Goal: Information Seeking & Learning: Learn about a topic

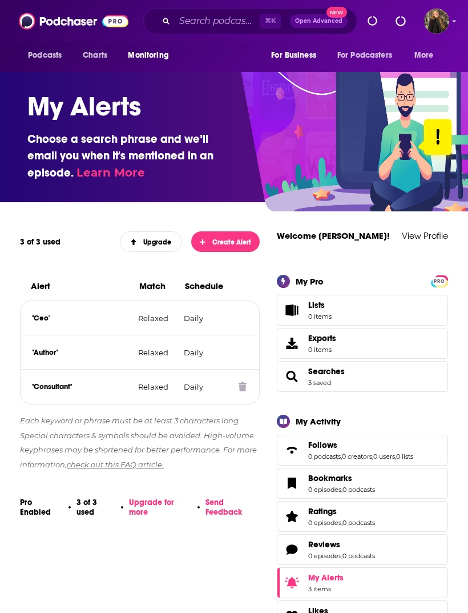
click at [222, 393] on div ""Consultant" Relaxed Daily" at bounding box center [140, 386] width 239 height 34
click at [242, 389] on icon at bounding box center [243, 386] width 8 height 9
click at [240, 387] on icon at bounding box center [243, 386] width 8 height 9
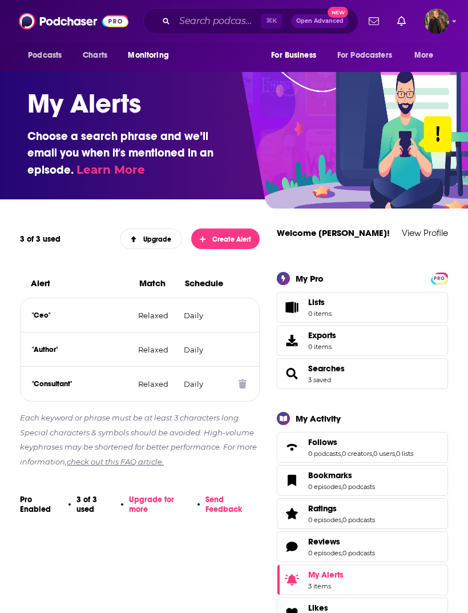
scroll to position [2, 0]
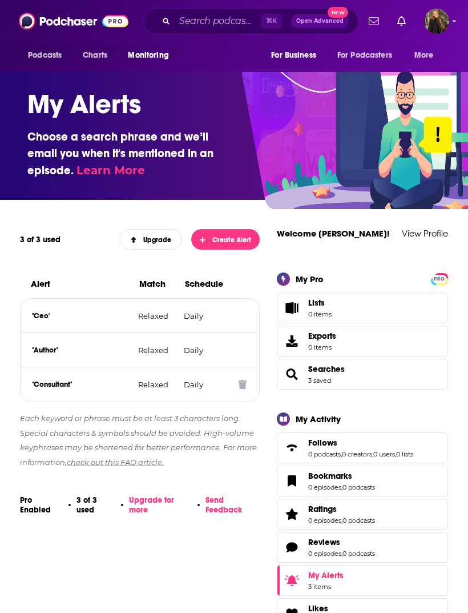
click at [242, 385] on icon at bounding box center [243, 384] width 8 height 9
click at [245, 387] on icon at bounding box center [243, 384] width 8 height 9
click at [244, 383] on icon at bounding box center [243, 384] width 8 height 9
click at [246, 389] on icon at bounding box center [243, 384] width 8 height 9
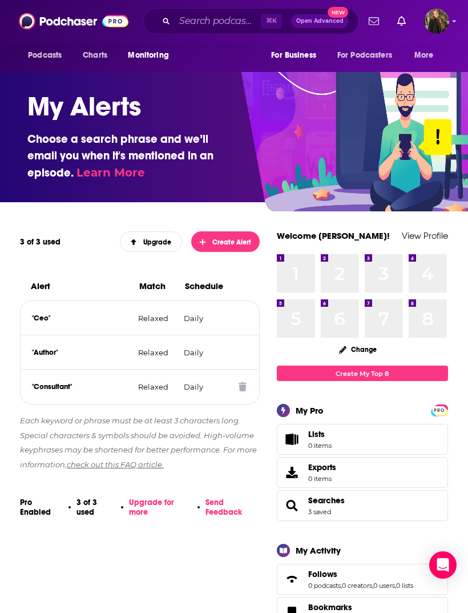
click at [247, 384] on span at bounding box center [243, 386] width 9 height 11
click at [241, 387] on icon at bounding box center [243, 386] width 8 height 9
click at [240, 392] on span at bounding box center [243, 386] width 9 height 11
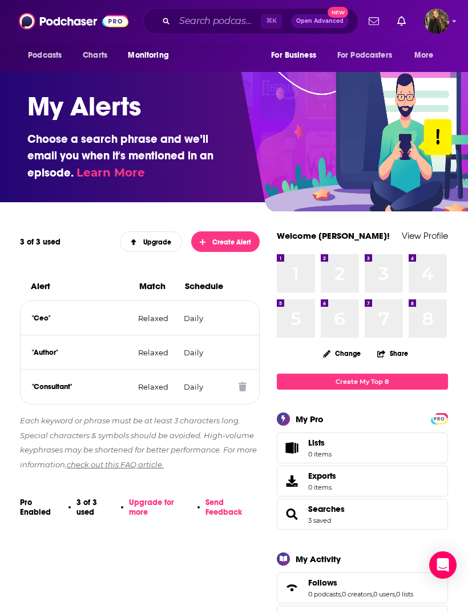
click at [247, 385] on span at bounding box center [243, 386] width 9 height 11
click at [246, 384] on div "Delete this alert? You’ll stop receiving email alerts for the phrase ” Consulta…" at bounding box center [234, 306] width 468 height 613
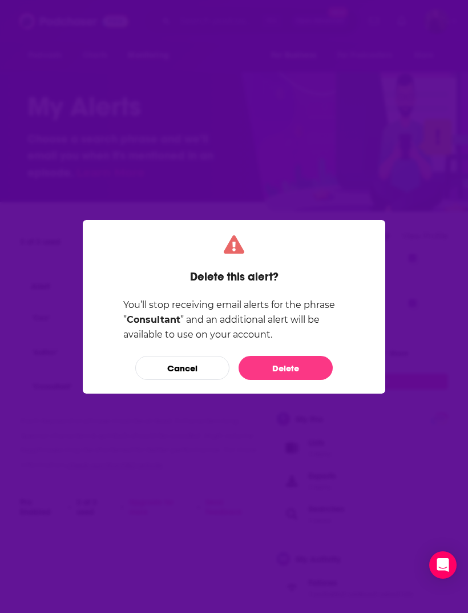
click at [299, 366] on button "Delete" at bounding box center [286, 368] width 94 height 24
click at [292, 366] on button "Delete" at bounding box center [286, 368] width 94 height 24
click at [191, 364] on button "Cancel" at bounding box center [182, 368] width 94 height 24
click at [190, 368] on button "Cancel" at bounding box center [182, 368] width 94 height 24
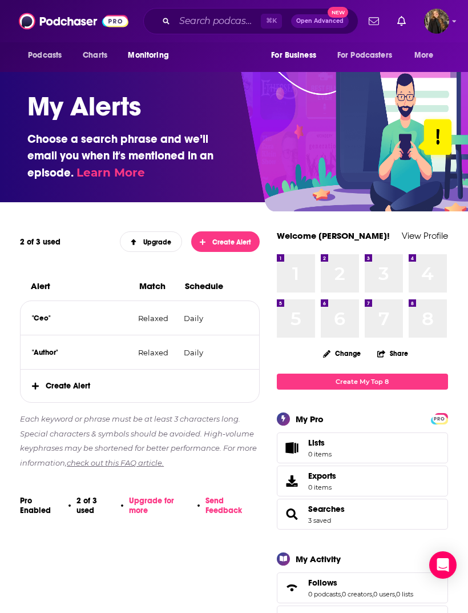
click at [233, 240] on span "Create Alert" at bounding box center [226, 242] width 52 height 8
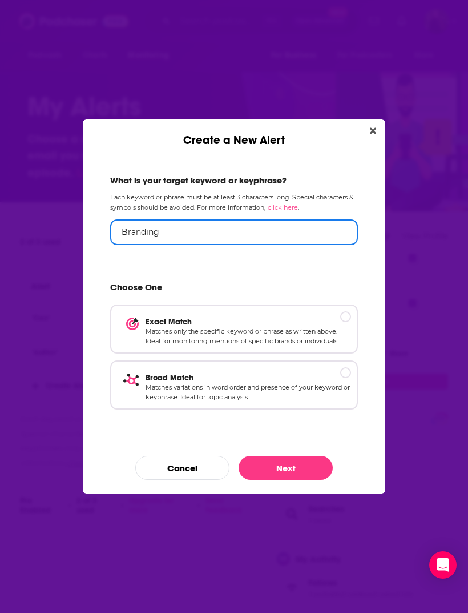
click at [292, 219] on input "Branding" at bounding box center [234, 232] width 248 height 26
click at [290, 231] on input "Branding" at bounding box center [234, 232] width 248 height 26
click at [291, 231] on input "Branding" at bounding box center [234, 232] width 248 height 26
click at [285, 223] on input "Branding" at bounding box center [234, 232] width 248 height 26
click at [273, 238] on input "Branding" at bounding box center [234, 232] width 248 height 26
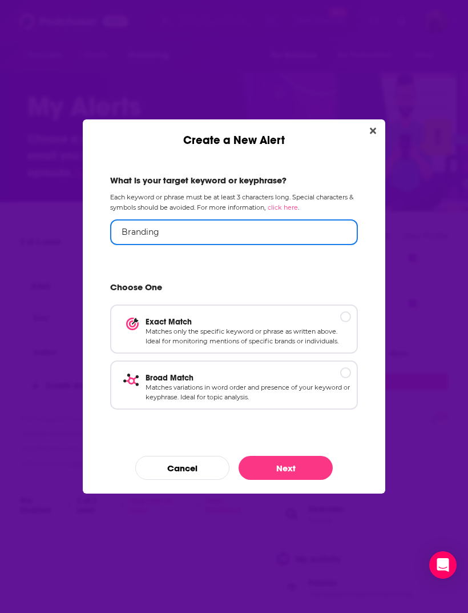
click at [231, 243] on input "Branding" at bounding box center [234, 232] width 248 height 26
type input "Branding marketing"
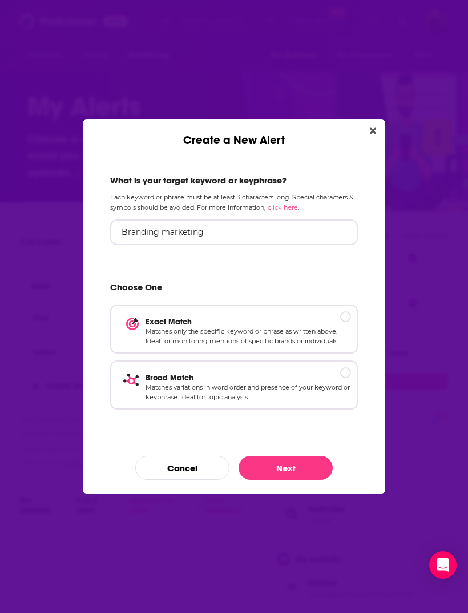
click at [348, 376] on p "Broad Match" at bounding box center [249, 378] width 206 height 10
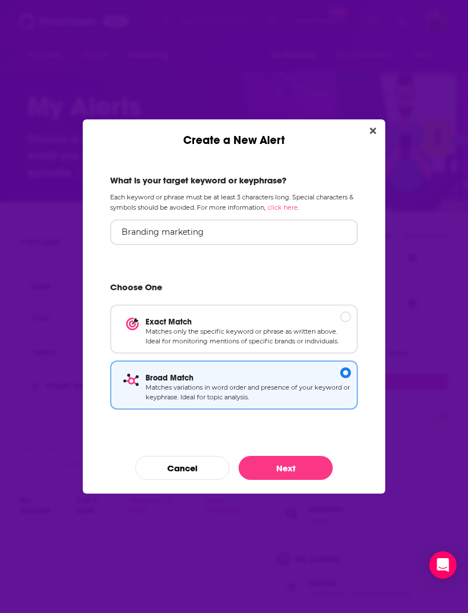
click at [313, 460] on button "Next" at bounding box center [286, 468] width 94 height 24
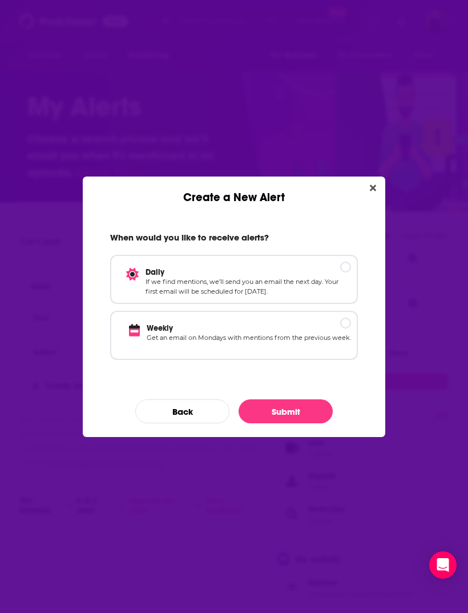
click at [347, 266] on div "Create a New Alert" at bounding box center [345, 266] width 11 height 11
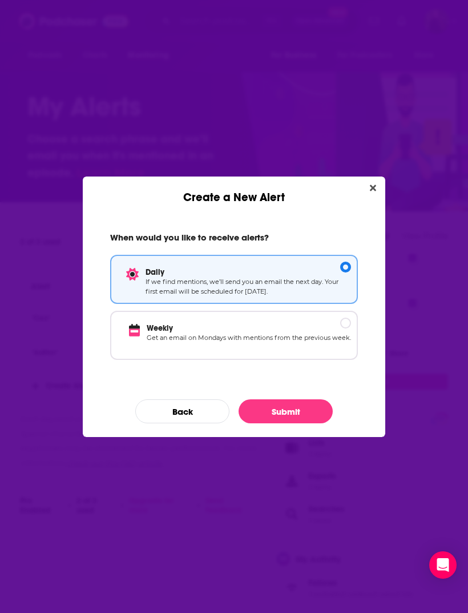
click at [309, 412] on button "Submit" at bounding box center [286, 411] width 94 height 24
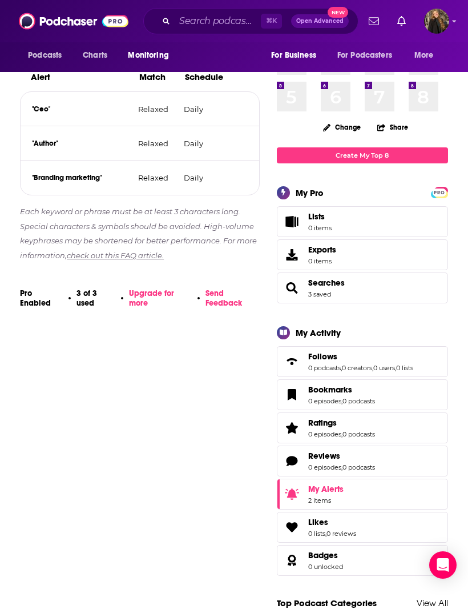
scroll to position [25, 0]
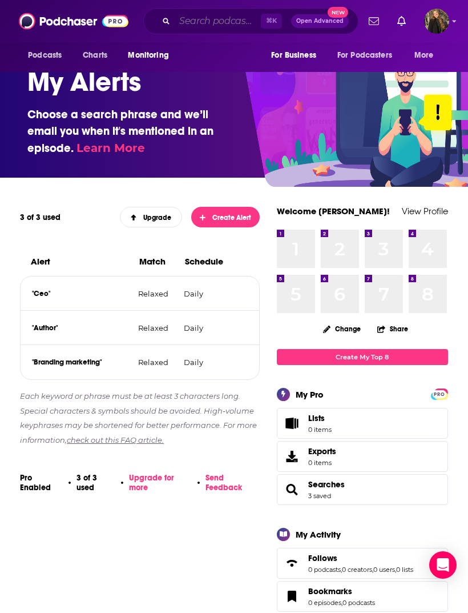
click at [193, 18] on input "Search podcasts, credits, & more..." at bounding box center [218, 21] width 86 height 18
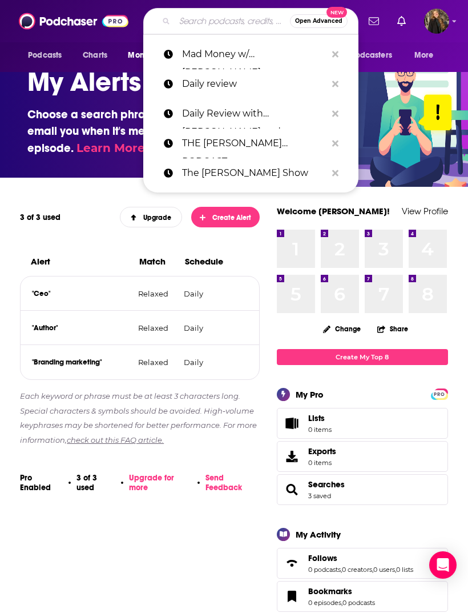
type input "B"
type input "CEO"
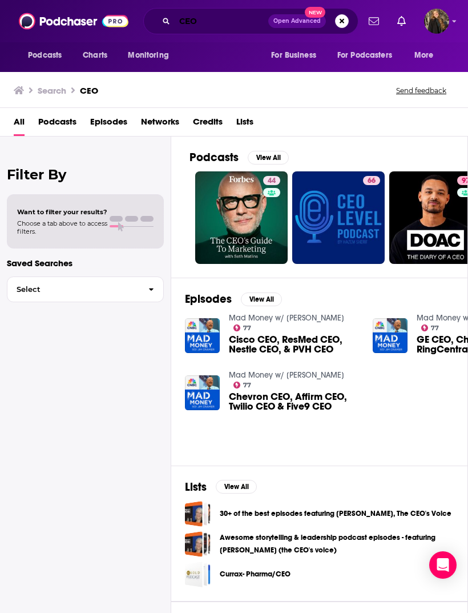
click at [223, 25] on input "CEO" at bounding box center [222, 21] width 94 height 18
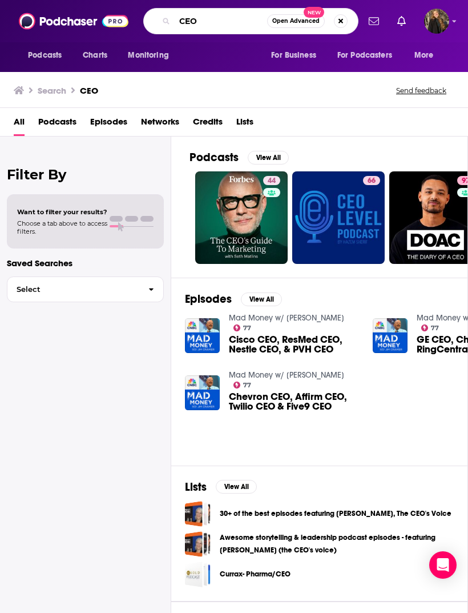
click at [243, 15] on input "CEO" at bounding box center [221, 21] width 92 height 18
click at [243, 25] on input "CEO" at bounding box center [221, 21] width 92 height 18
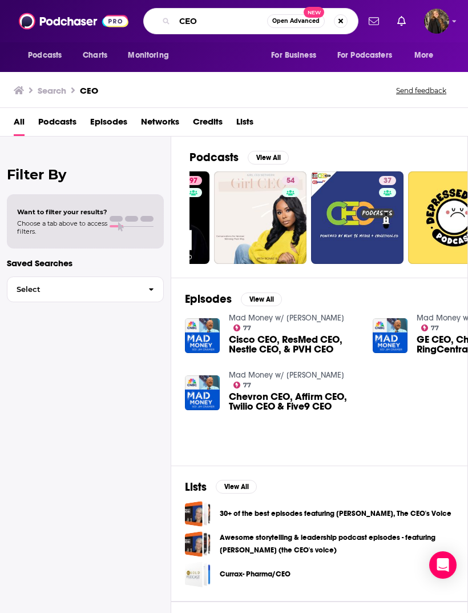
scroll to position [0, 271]
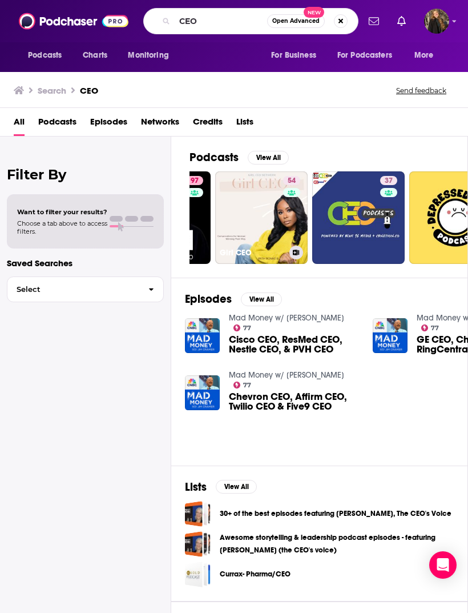
click at [282, 205] on link "54 Girl CEO" at bounding box center [261, 217] width 92 height 92
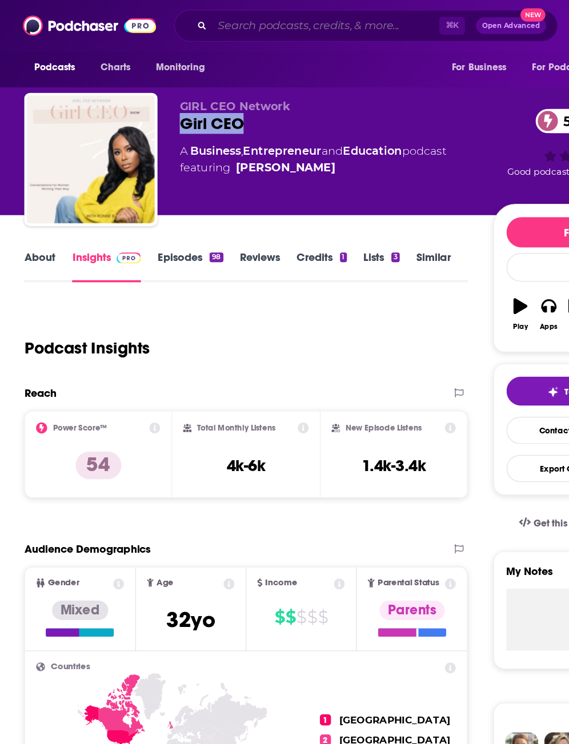
click at [188, 18] on input "Search podcasts, credits, & more..." at bounding box center [268, 21] width 187 height 18
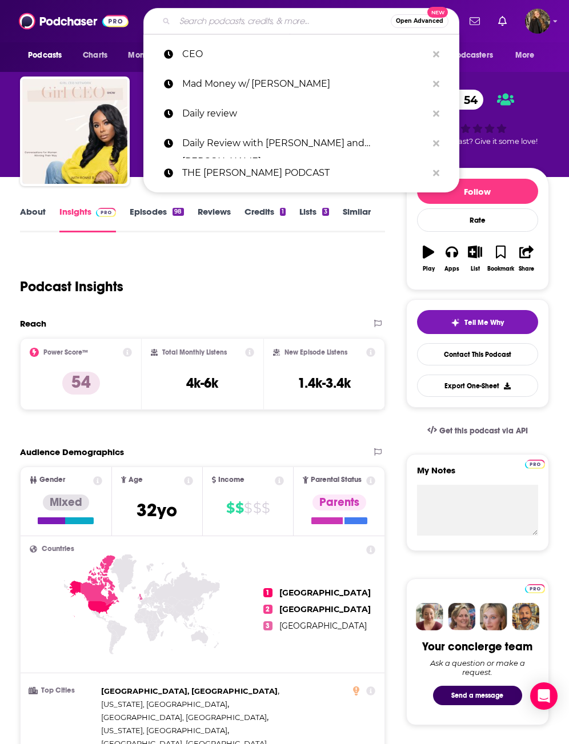
click at [212, 271] on div "Podcast Insights" at bounding box center [198, 280] width 356 height 58
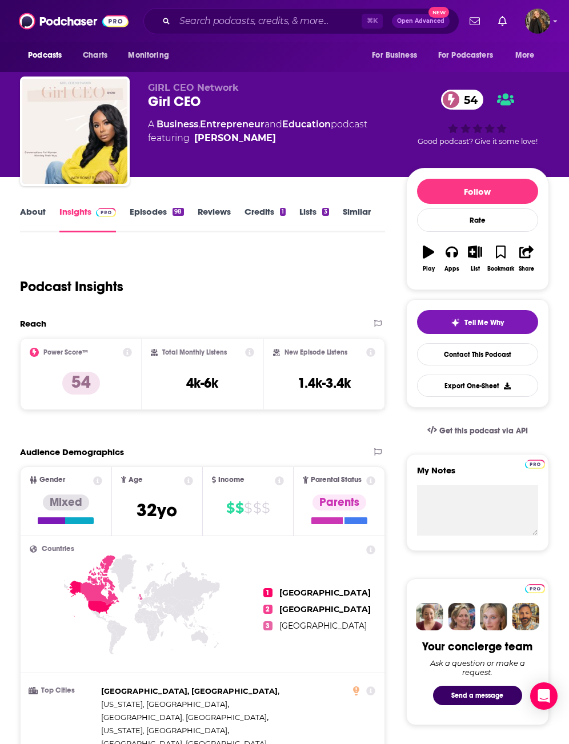
click at [264, 219] on link "Credits 1" at bounding box center [264, 219] width 41 height 26
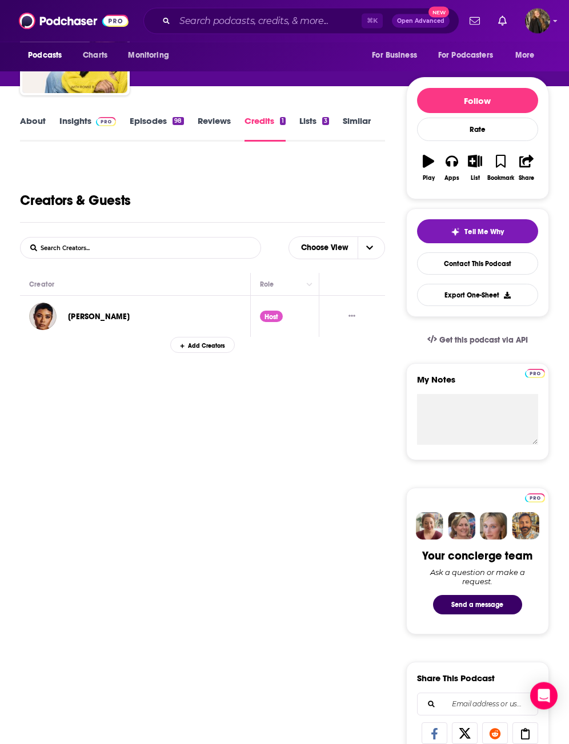
scroll to position [75, 0]
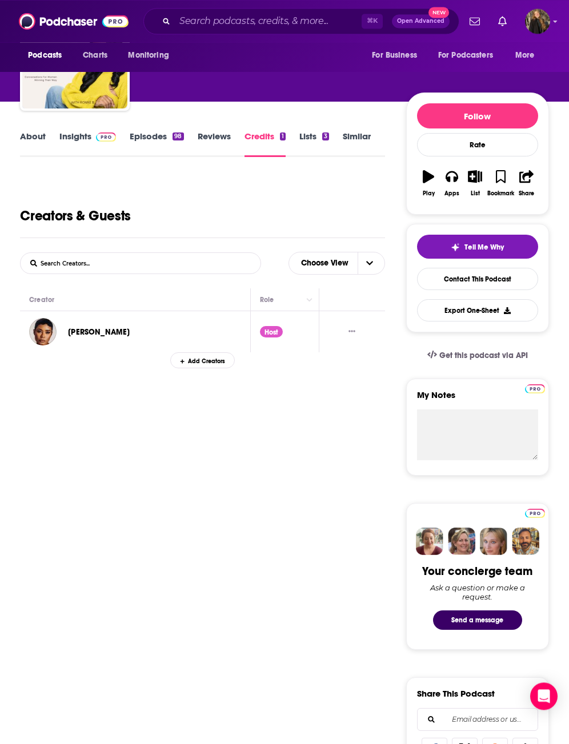
click at [75, 142] on link "Insights" at bounding box center [87, 144] width 57 height 26
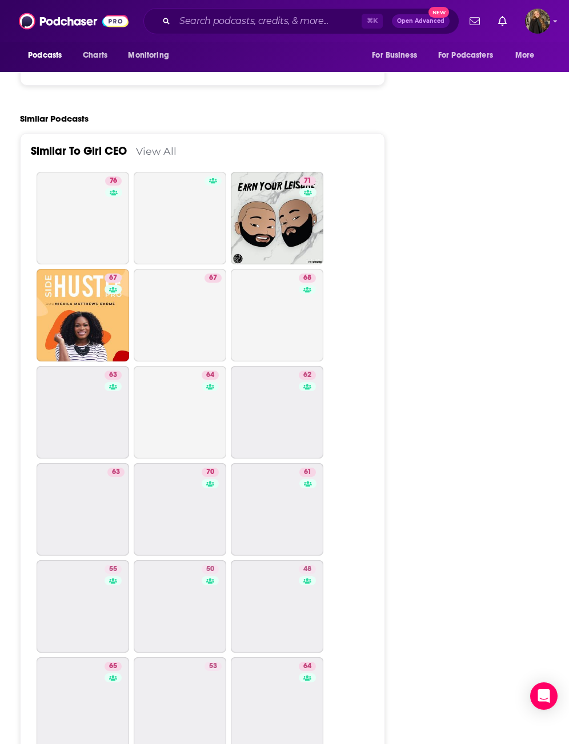
scroll to position [2180, 0]
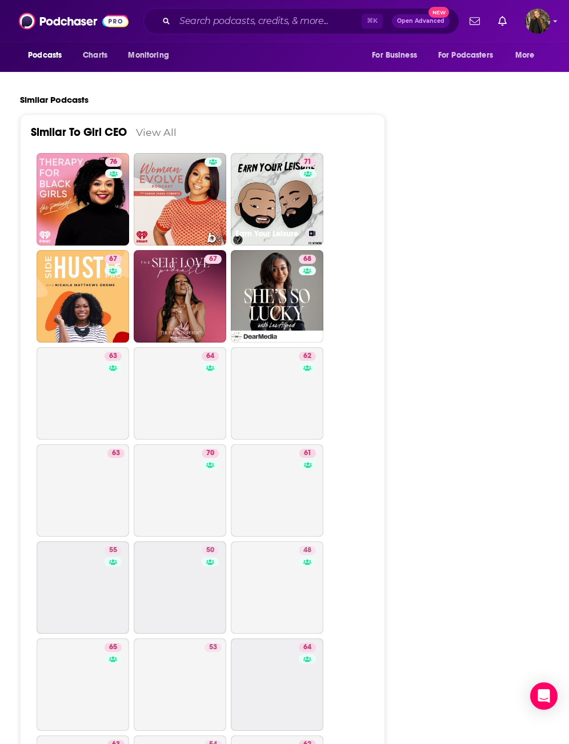
click at [287, 192] on link "71 Earn Your Leisure" at bounding box center [277, 199] width 92 height 92
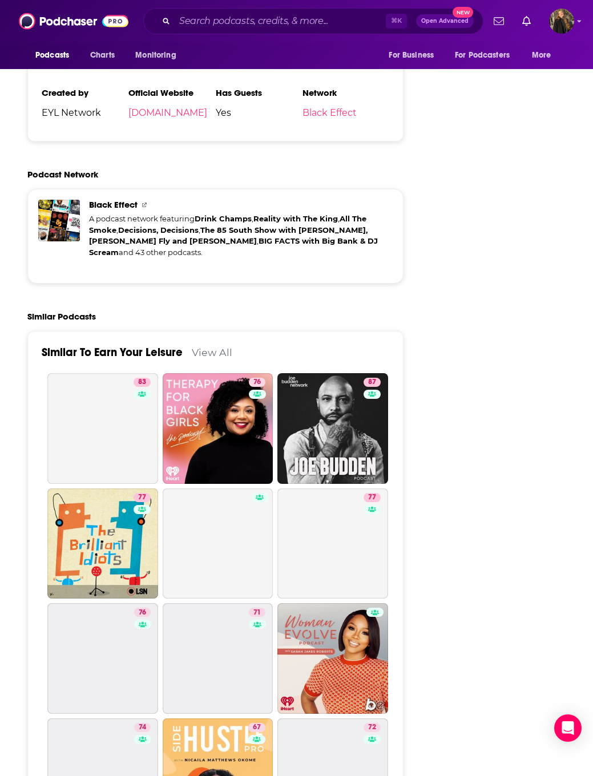
scroll to position [2528, 0]
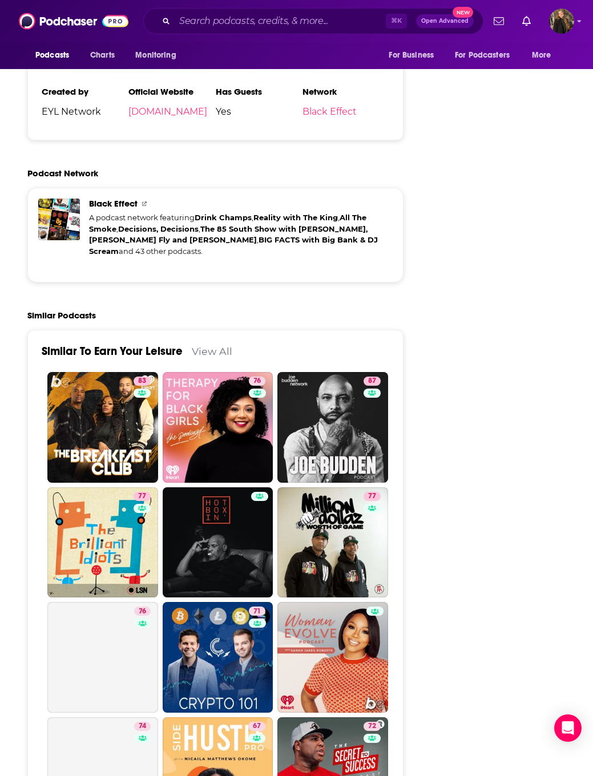
click at [235, 612] on link "67 Side Hustle Pro" at bounding box center [218, 773] width 111 height 111
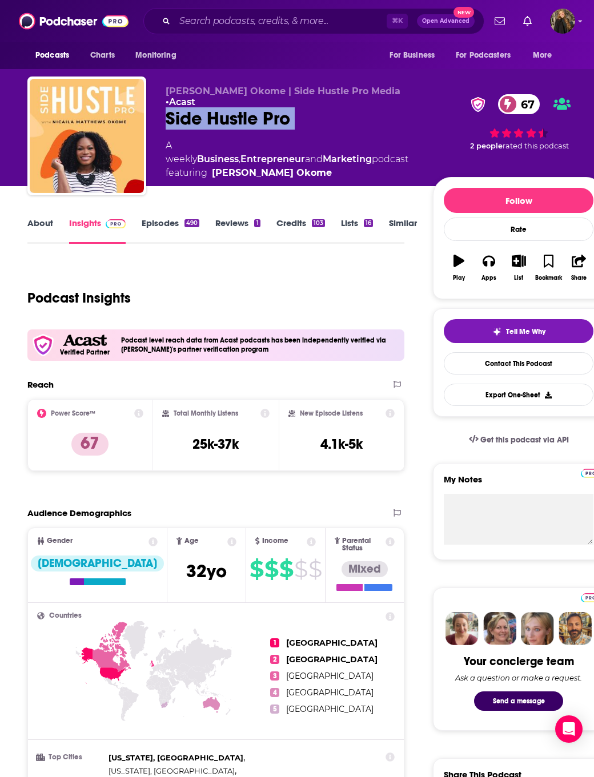
click at [395, 276] on div "Podcast Insights" at bounding box center [211, 291] width 368 height 58
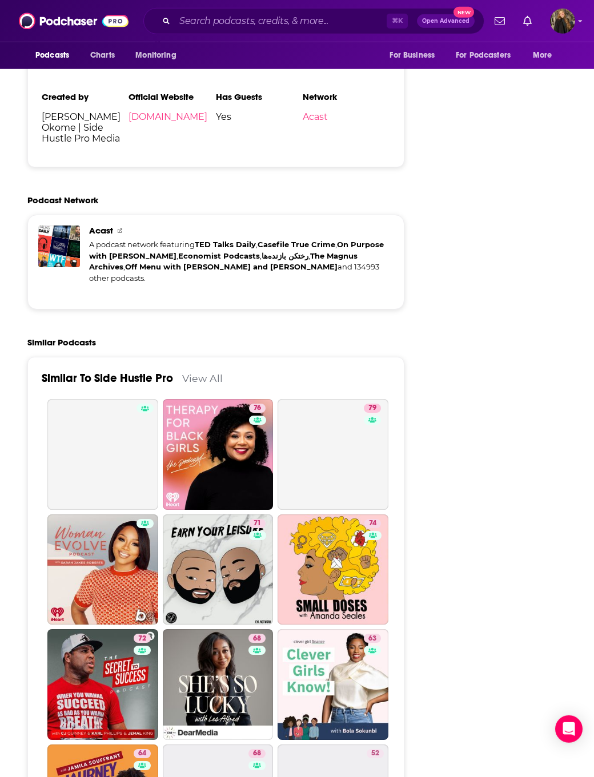
scroll to position [2718, 0]
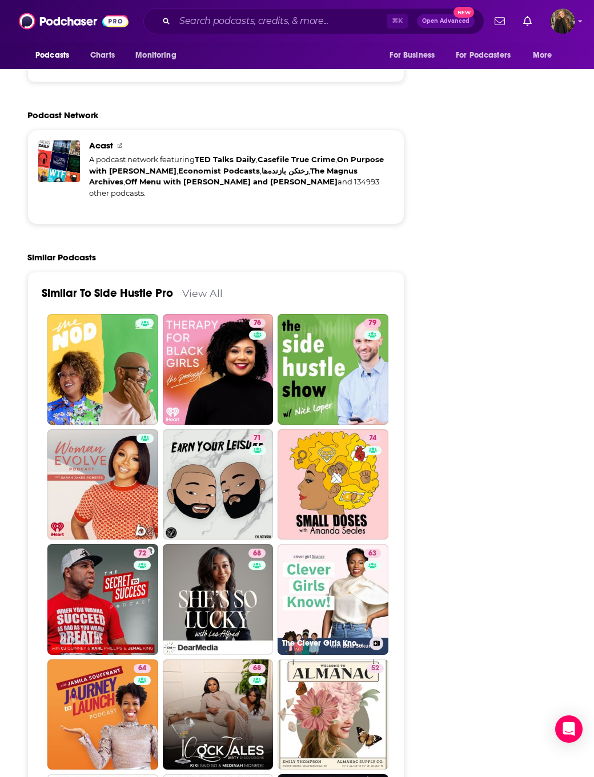
click at [323, 544] on link "63 The Clever Girls Know Podcast With [PERSON_NAME]" at bounding box center [332, 599] width 111 height 111
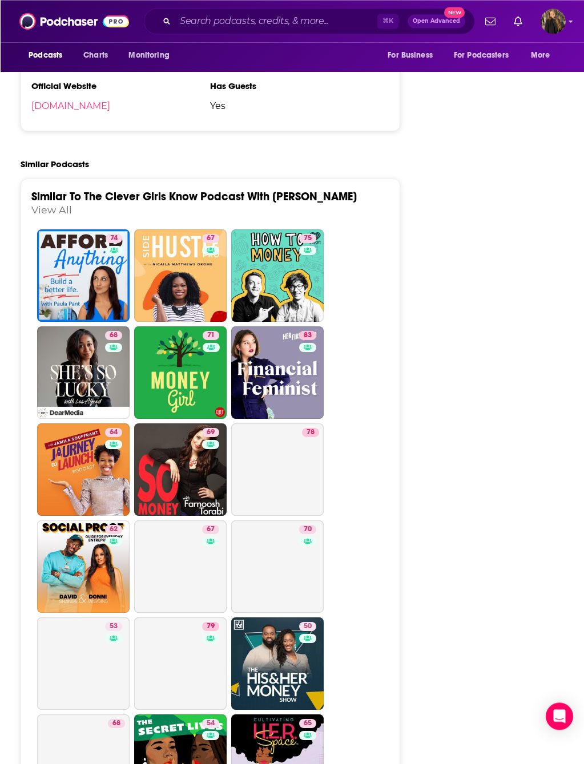
scroll to position [3091, 0]
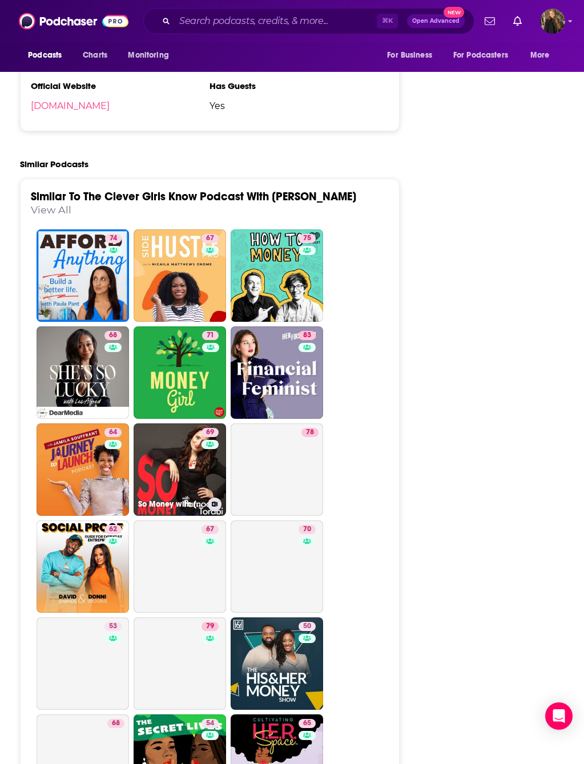
click at [197, 445] on link "69 So Money with [PERSON_NAME]" at bounding box center [180, 470] width 92 height 92
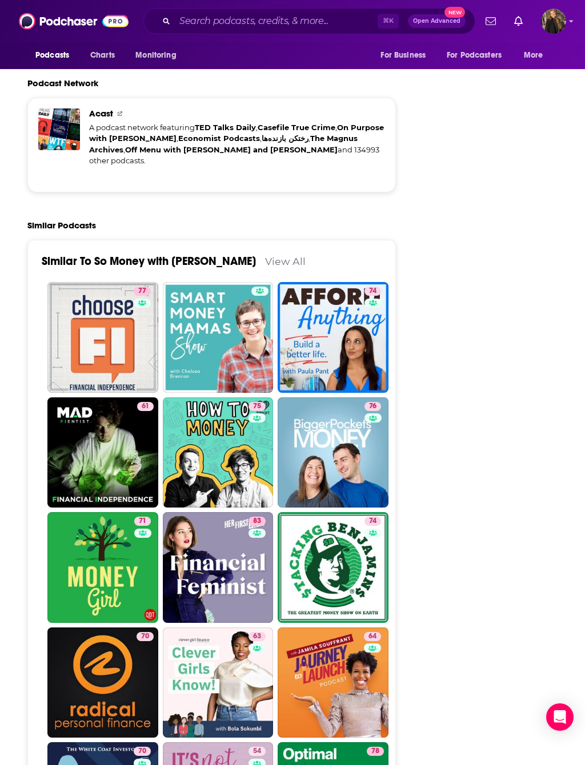
scroll to position [2783, 0]
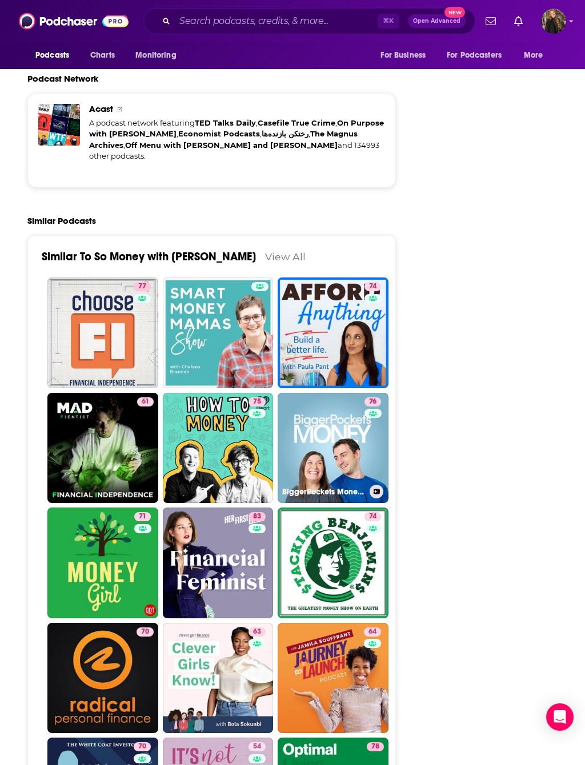
click at [332, 393] on link "76 BiggerPockets Money Podcast" at bounding box center [332, 448] width 111 height 111
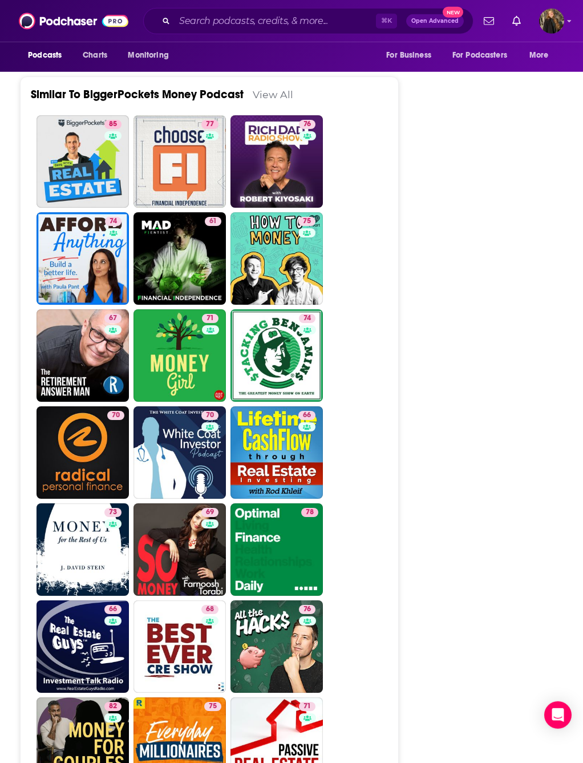
scroll to position [3420, 0]
click at [172, 309] on link "71 Money Girl" at bounding box center [180, 355] width 92 height 92
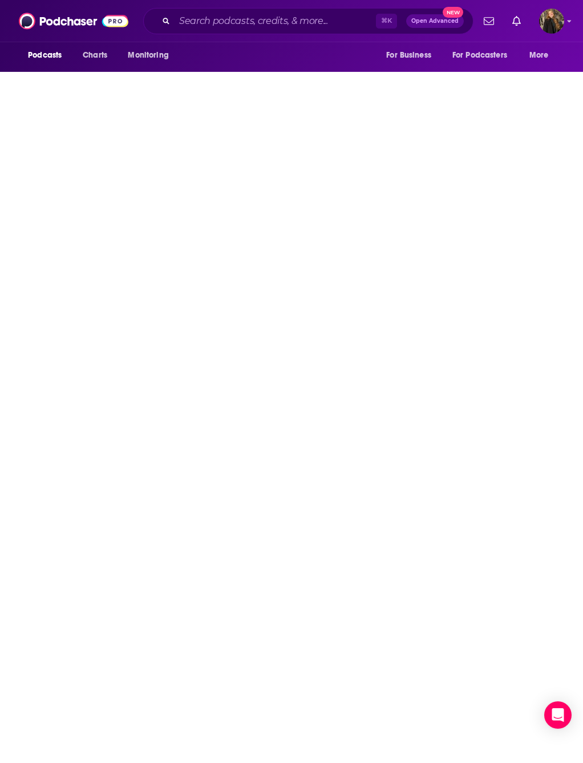
type input "[URL][DOMAIN_NAME]"
